Goal: Information Seeking & Learning: Find specific fact

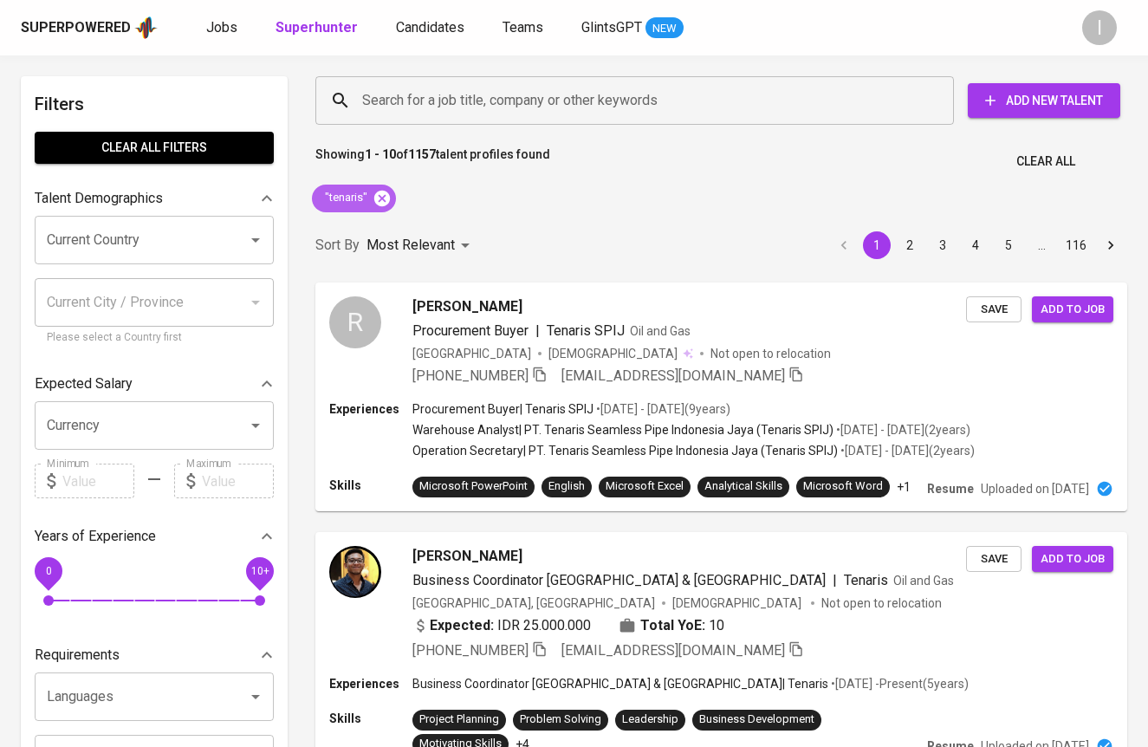
click at [384, 196] on icon at bounding box center [382, 198] width 16 height 16
click at [551, 97] on input "Search for a job title, company or other keywords" at bounding box center [639, 100] width 562 height 33
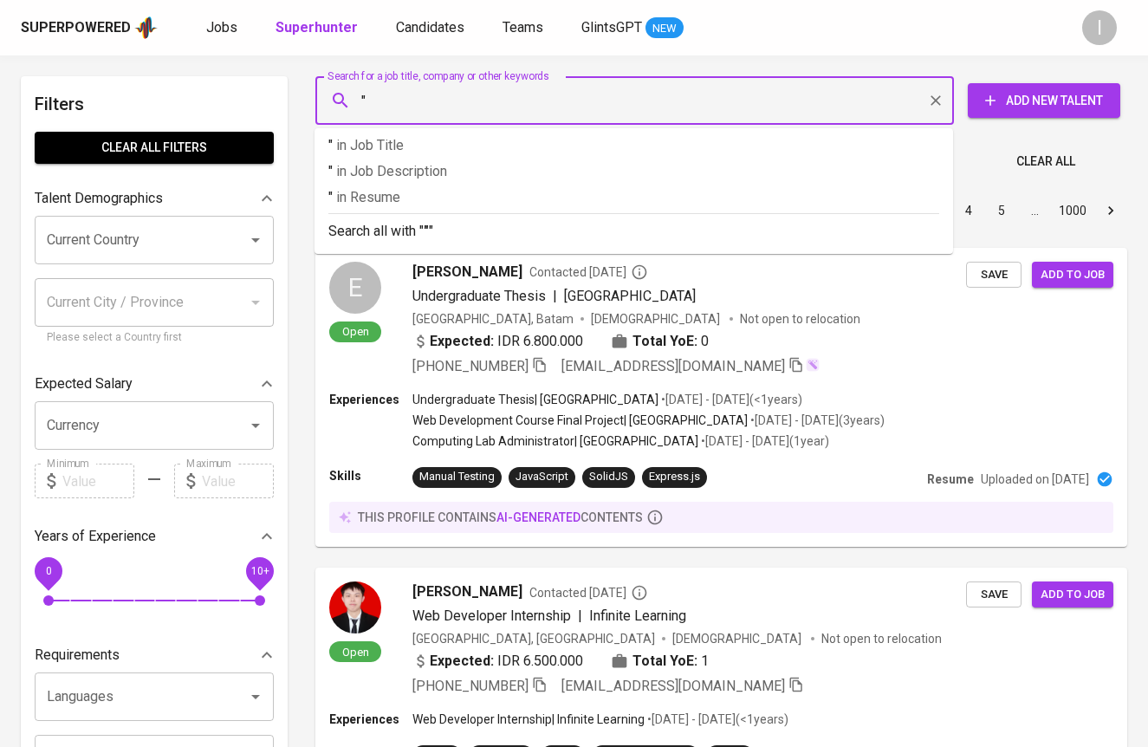
paste input "Rajawali Makmur Bersama"
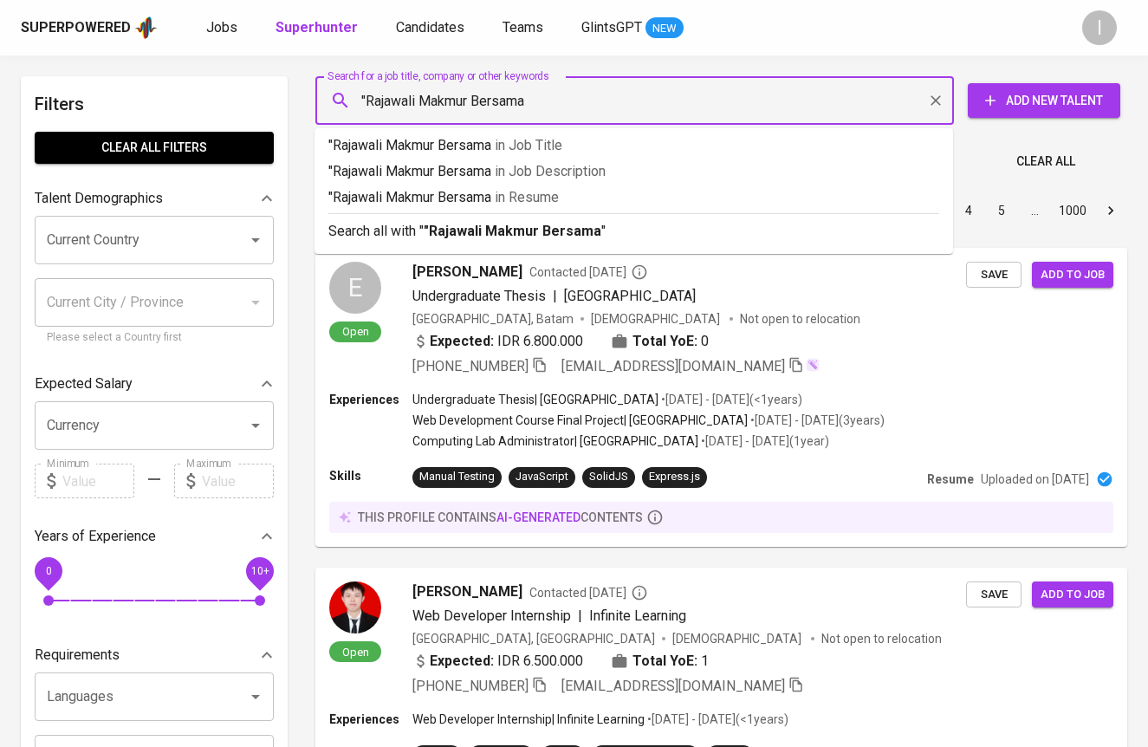
type input ""Rajawali Makmur Bersama""
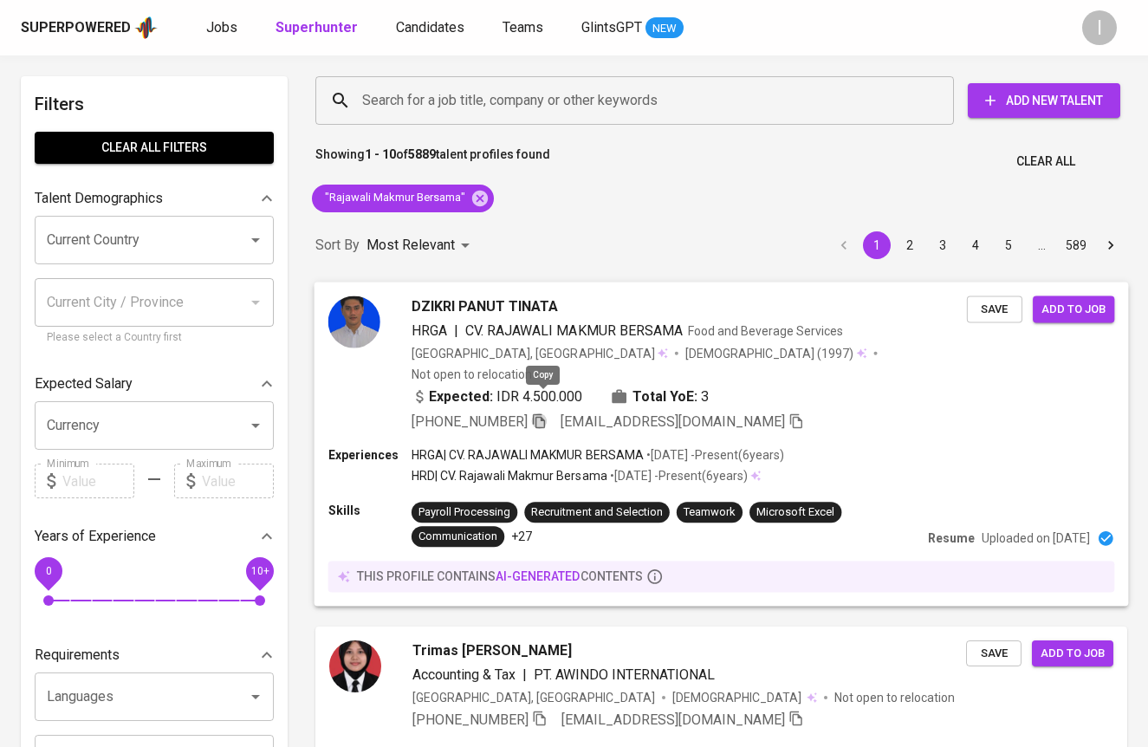
click at [547, 412] on icon "button" at bounding box center [539, 420] width 16 height 16
click at [482, 193] on icon at bounding box center [480, 198] width 16 height 16
click at [559, 95] on input "Search for a job title, company or other keywords" at bounding box center [639, 100] width 562 height 33
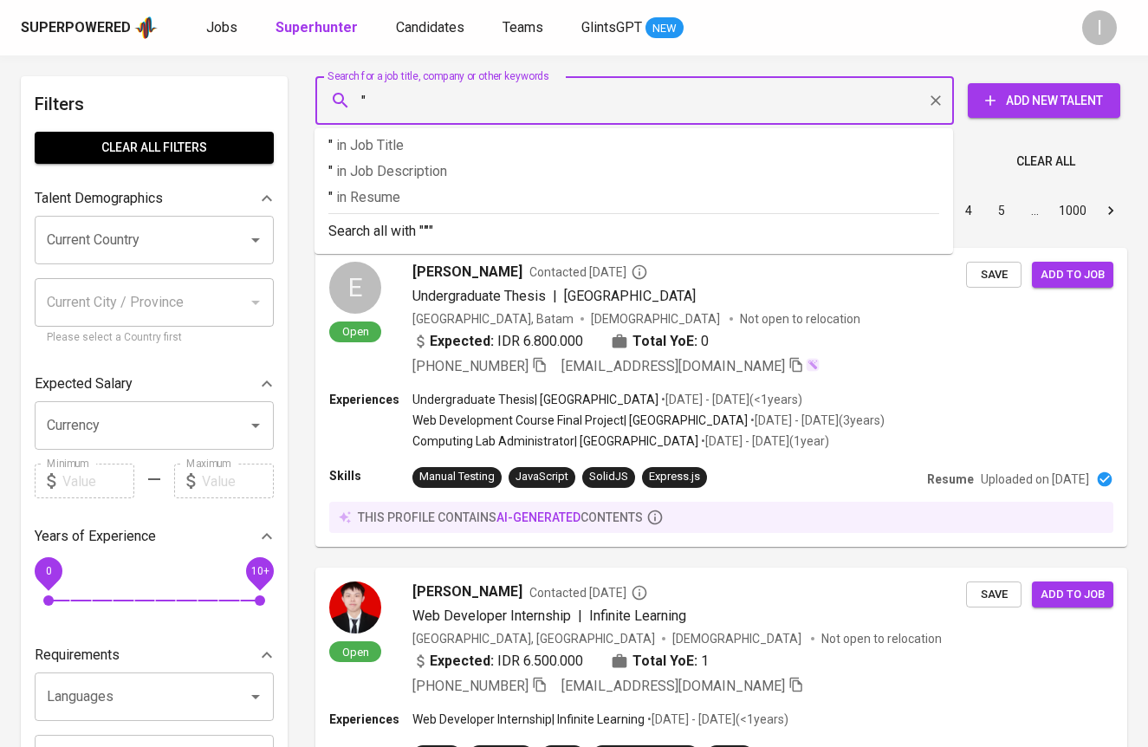
paste input "[PERSON_NAME]"
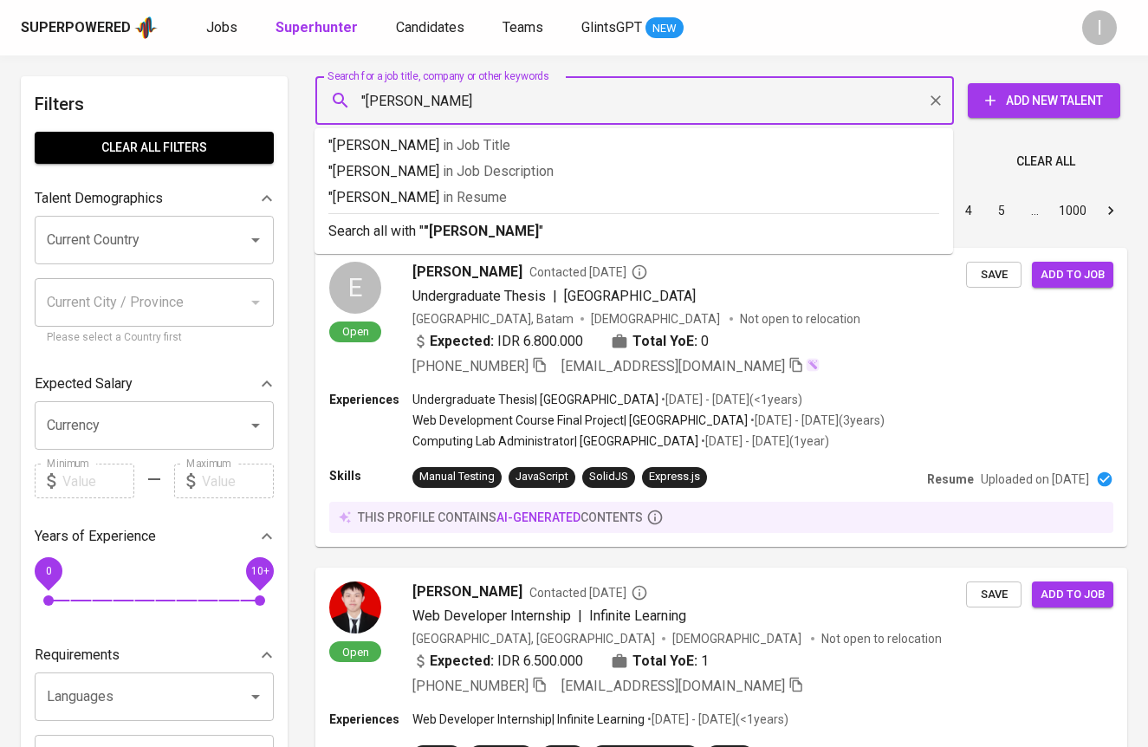
type input ""Panji Sangpilar""
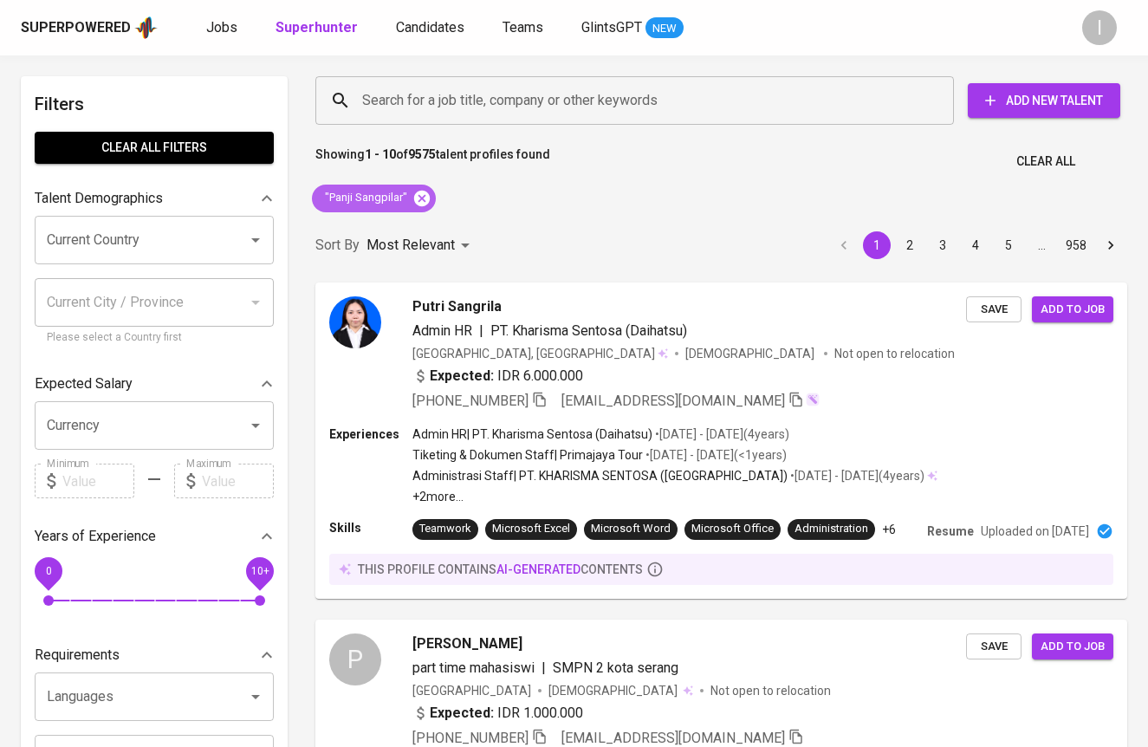
click at [422, 199] on icon at bounding box center [421, 198] width 19 height 19
click at [568, 100] on input "Search for a job title, company or other keywords" at bounding box center [639, 100] width 562 height 33
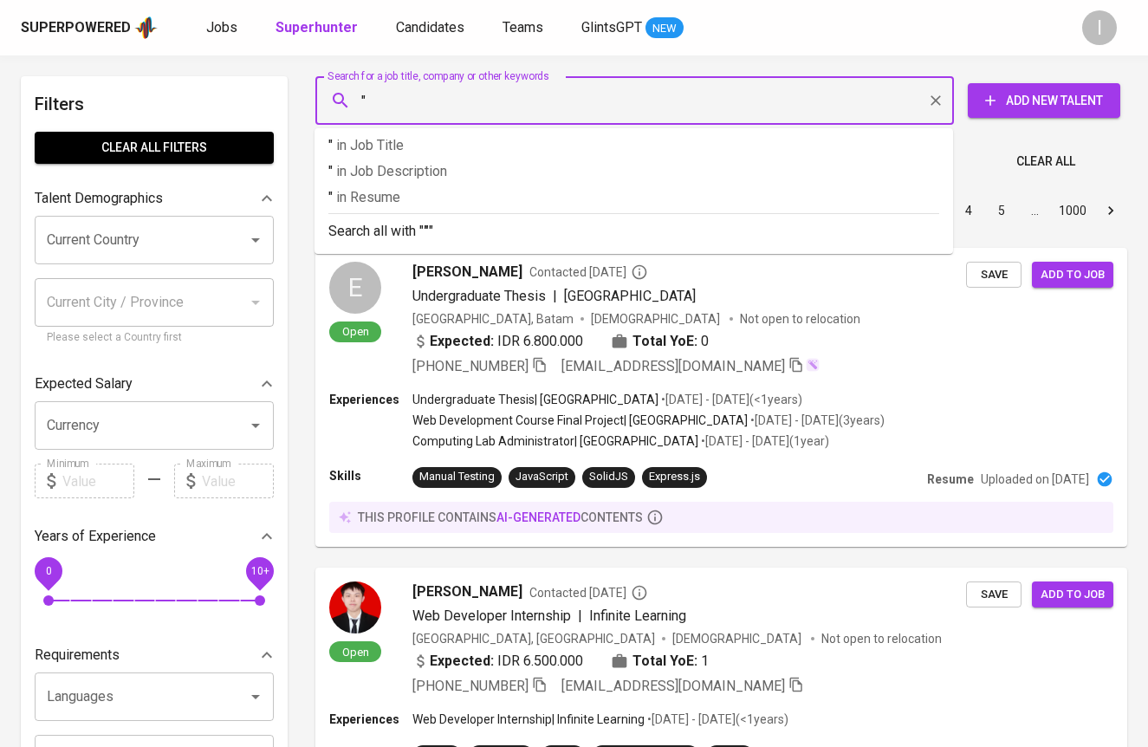
paste input "[EMAIL_ADDRESS][DOMAIN_NAME]"
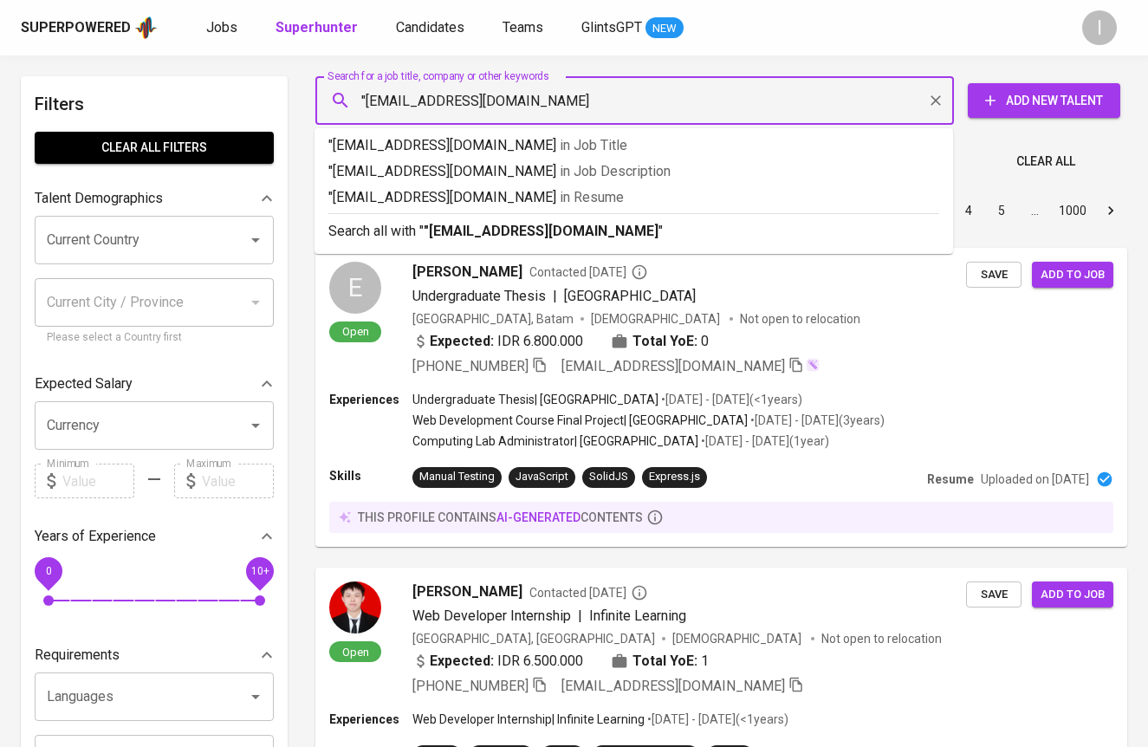
type input ""[EMAIL_ADDRESS][DOMAIN_NAME]""
